Goal: Task Accomplishment & Management: Manage account settings

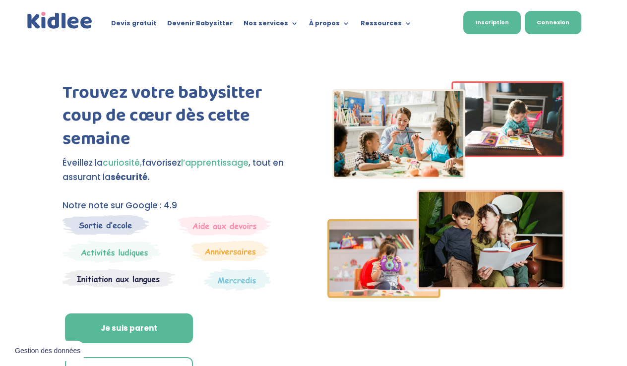
click at [557, 27] on link "Connexion" at bounding box center [553, 22] width 57 height 23
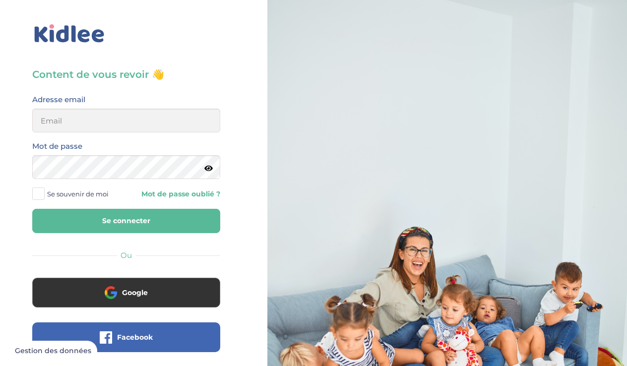
click at [135, 108] on div "Adresse email" at bounding box center [126, 112] width 188 height 39
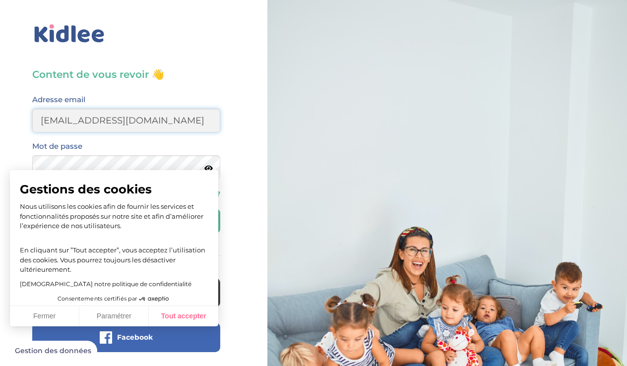
type input "[EMAIL_ADDRESS][DOMAIN_NAME]"
click at [185, 318] on button "Tout accepter" at bounding box center [183, 316] width 69 height 21
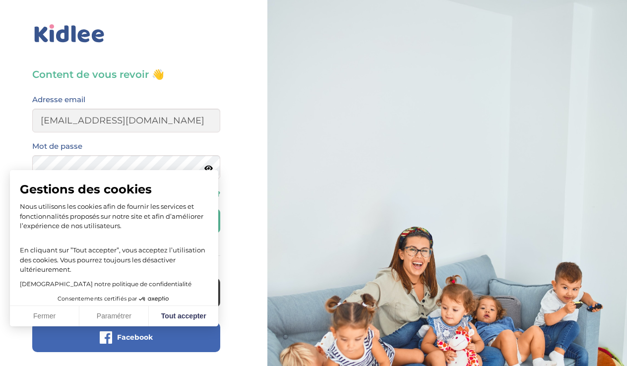
checkbox input "true"
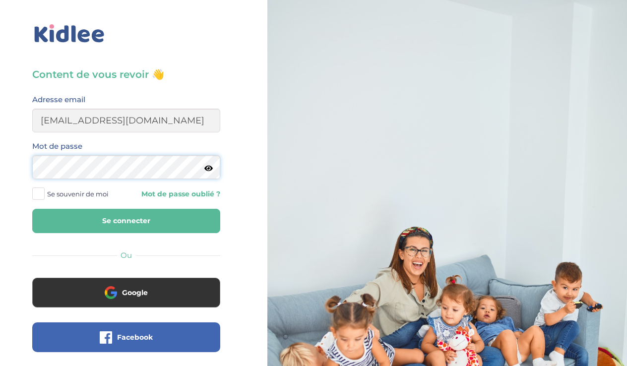
click at [126, 221] on button "Se connecter" at bounding box center [126, 221] width 188 height 24
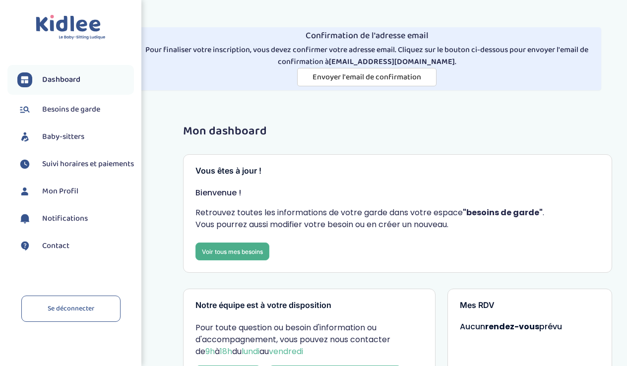
click at [237, 249] on link "Voir tous mes besoins" at bounding box center [232, 252] width 74 height 18
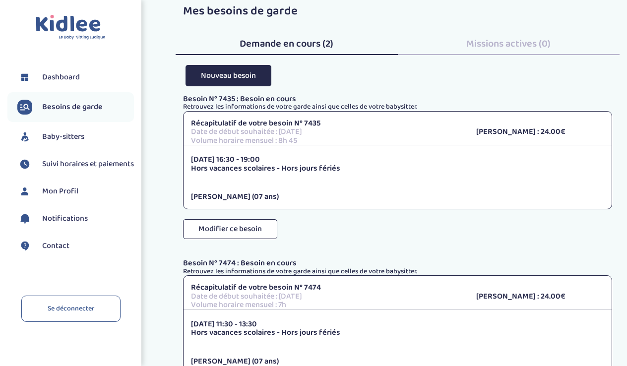
scroll to position [114, 0]
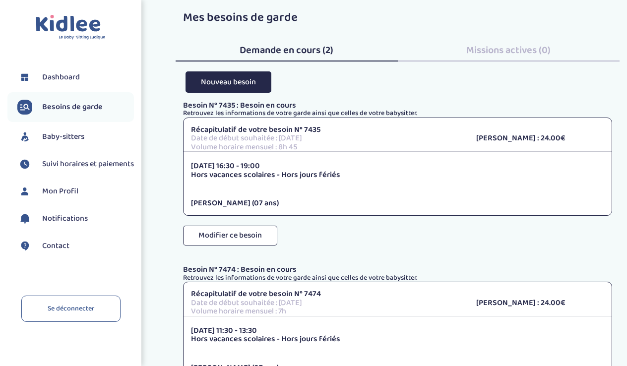
click at [59, 137] on span "Baby-sitters" at bounding box center [63, 137] width 42 height 12
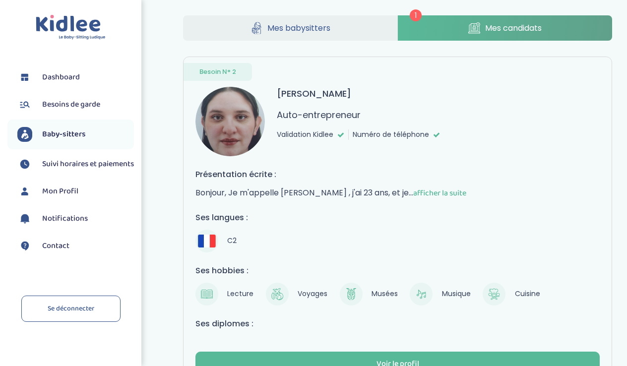
scroll to position [114, 0]
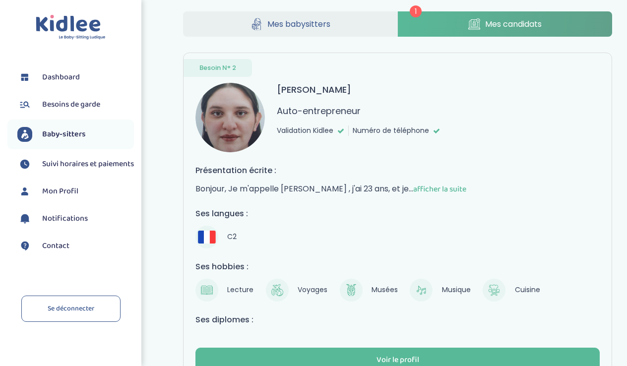
click at [413, 190] on span "afficher la suite" at bounding box center [439, 189] width 53 height 12
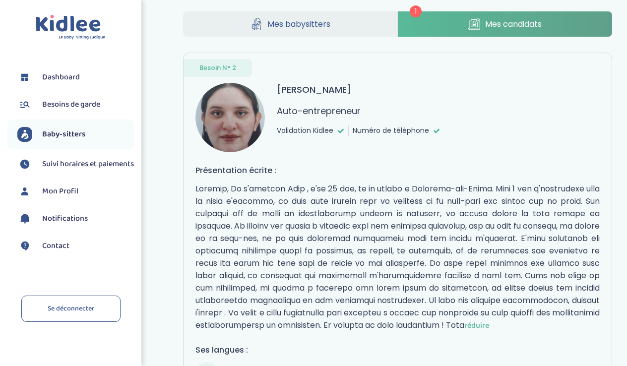
click at [219, 121] on img at bounding box center [229, 117] width 69 height 69
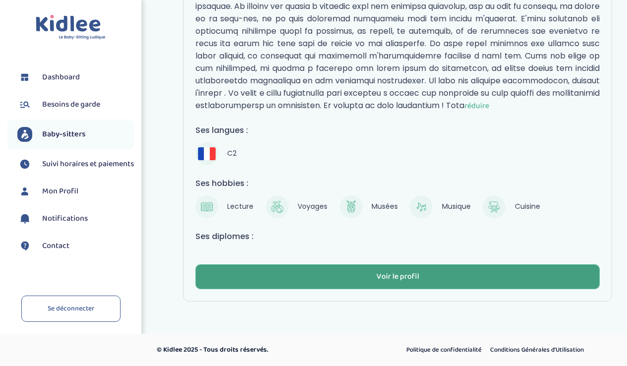
scroll to position [333, 0]
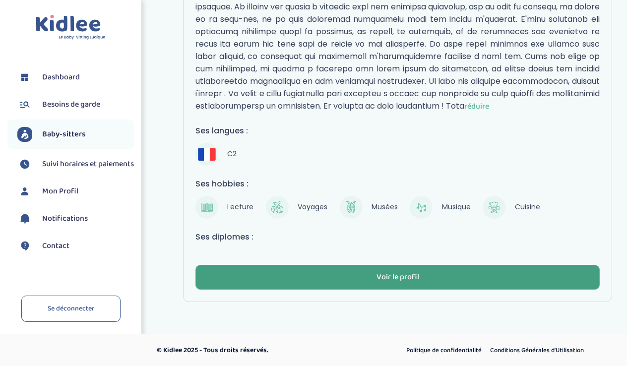
click at [251, 276] on button "Voir le profil" at bounding box center [397, 277] width 404 height 25
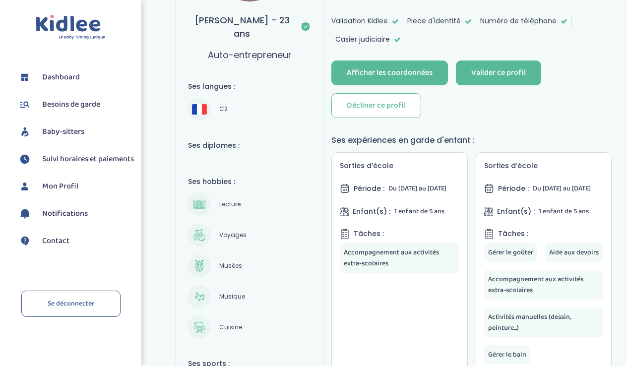
scroll to position [63, 0]
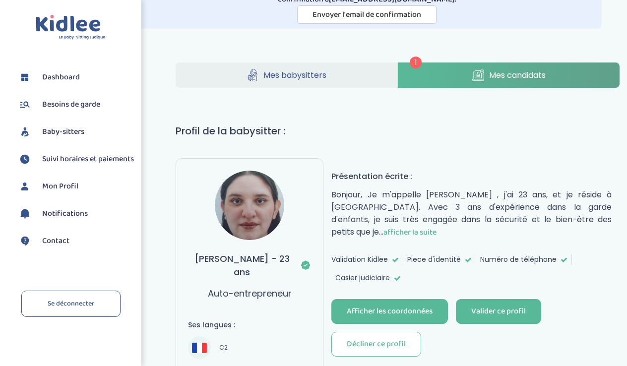
click at [238, 219] on img at bounding box center [249, 205] width 69 height 69
click at [443, 82] on link "Mes candidats" at bounding box center [509, 75] width 222 height 25
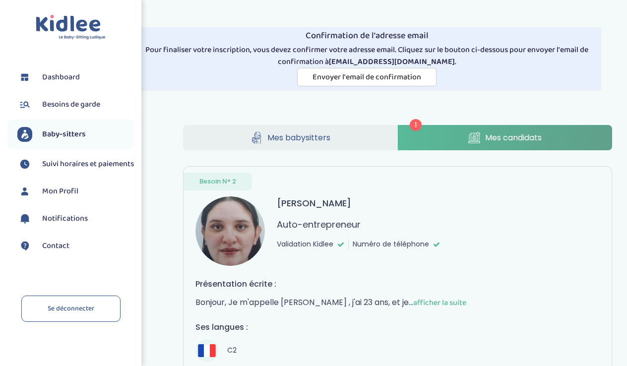
click at [69, 39] on img at bounding box center [71, 27] width 70 height 25
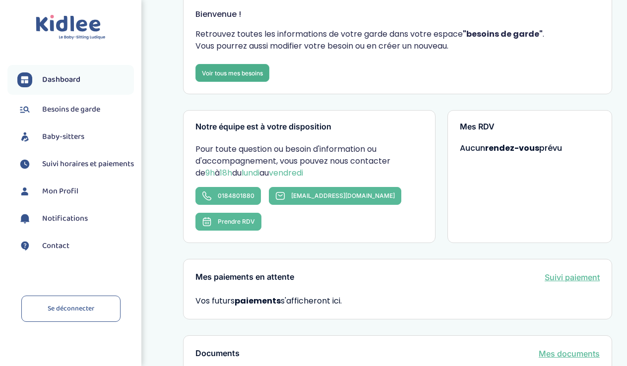
scroll to position [239, 0]
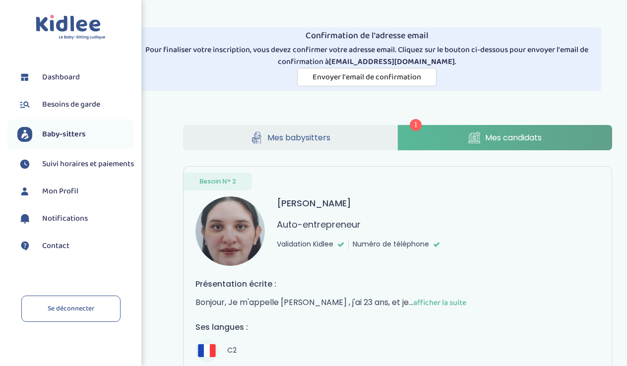
scroll to position [196, 0]
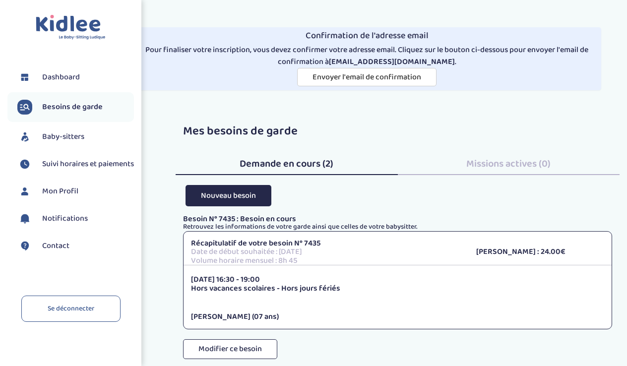
click at [60, 27] on img at bounding box center [71, 27] width 70 height 25
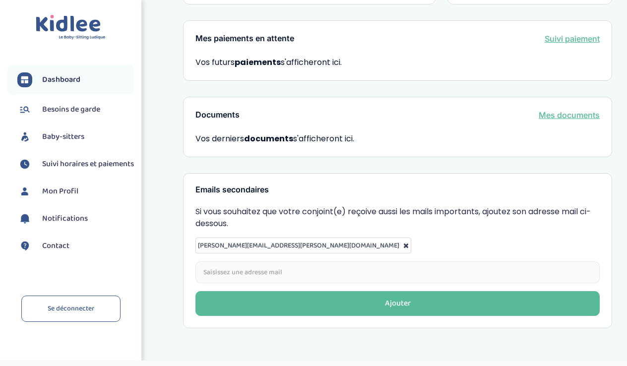
scroll to position [417, 0]
